Goal: Task Accomplishment & Management: Complete application form

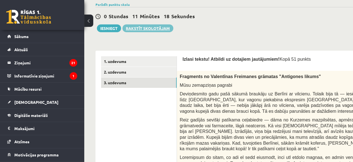
drag, startPoint x: 0, startPoint y: 0, endPoint x: 139, endPoint y: 24, distance: 141.2
click at [139, 24] on link "Rakstīt skolotājam" at bounding box center [147, 28] width 51 height 8
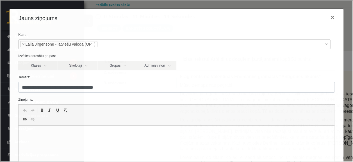
click at [146, 134] on p "Editor, wiswyg-editor-47433986262820-1760409772-784" at bounding box center [176, 135] width 304 height 6
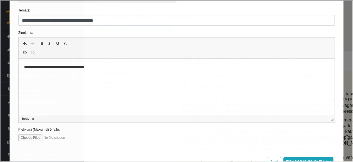
scroll to position [86, 0]
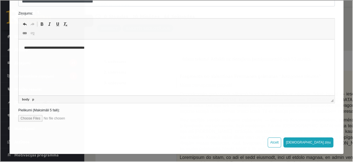
drag, startPoint x: 349, startPoint y: 27, endPoint x: 355, endPoint y: 94, distance: 67.1
click at [28, 119] on input "file" at bounding box center [50, 118] width 64 height 7
type input "**********"
click at [314, 142] on button "Sūtīt ziņu" at bounding box center [307, 142] width 50 height 10
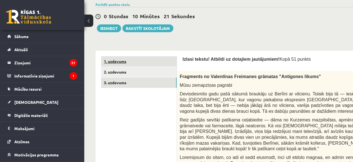
click at [145, 56] on link "1. uzdevums" at bounding box center [138, 61] width 75 height 10
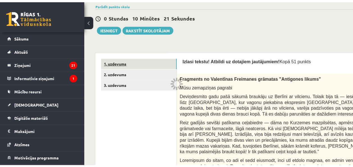
scroll to position [144, 0]
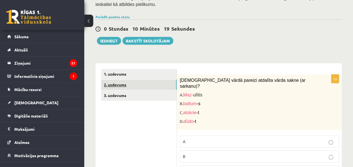
click at [140, 79] on link "2. uzdevums" at bounding box center [138, 84] width 75 height 10
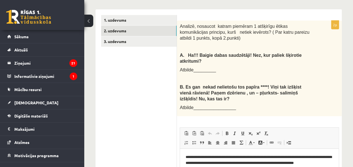
scroll to position [190, 0]
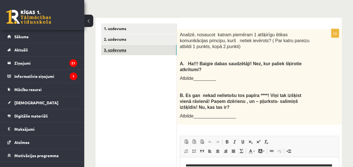
click at [149, 45] on link "3. uzdevums" at bounding box center [138, 50] width 75 height 10
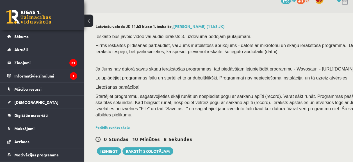
scroll to position [0, 0]
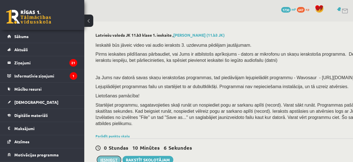
click at [118, 156] on button "Iesniegt" at bounding box center [109, 160] width 24 height 8
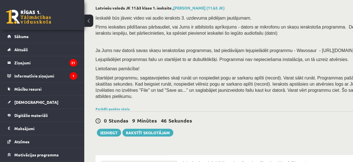
scroll to position [2, 0]
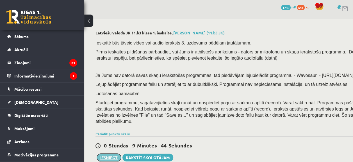
click at [114, 154] on button "Iesniegt" at bounding box center [109, 158] width 24 height 8
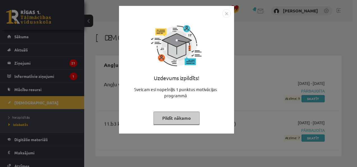
click at [225, 13] on img "Close" at bounding box center [226, 13] width 8 height 8
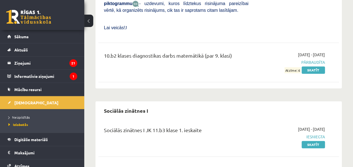
scroll to position [2480, 0]
